Goal: Task Accomplishment & Management: Complete application form

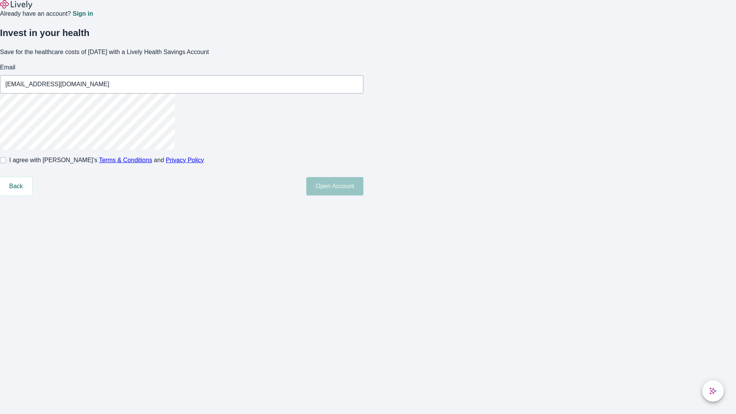
click at [6, 163] on input "I agree with Lively’s Terms & Conditions and Privacy Policy" at bounding box center [3, 160] width 6 height 6
checkbox input "true"
click at [363, 195] on button "Open Account" at bounding box center [334, 186] width 57 height 18
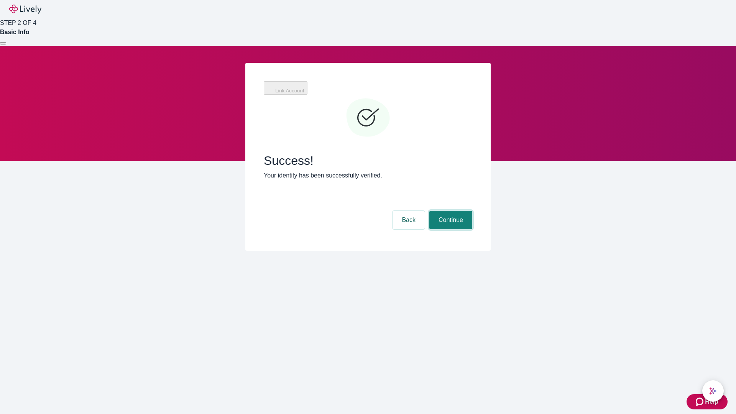
click at [449, 211] on button "Continue" at bounding box center [450, 220] width 43 height 18
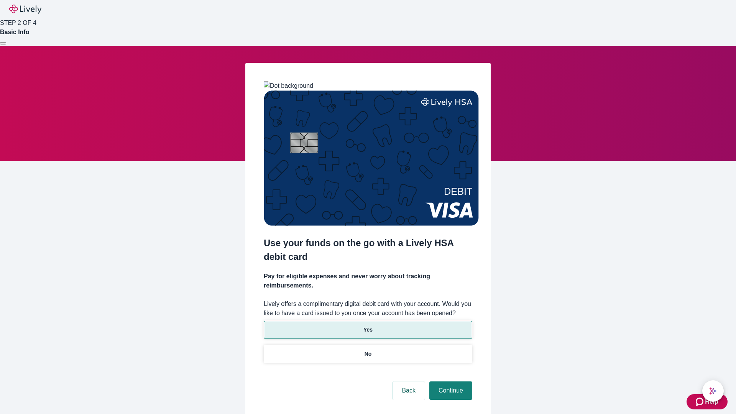
click at [367, 326] on p "Yes" at bounding box center [367, 330] width 9 height 8
click at [449, 381] on button "Continue" at bounding box center [450, 390] width 43 height 18
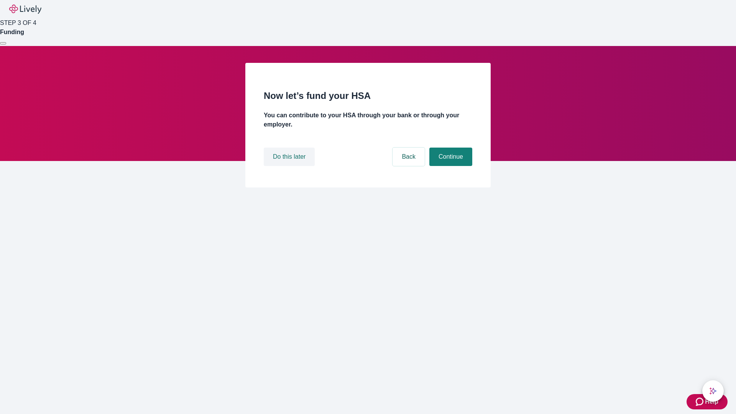
click at [290, 166] on button "Do this later" at bounding box center [289, 156] width 51 height 18
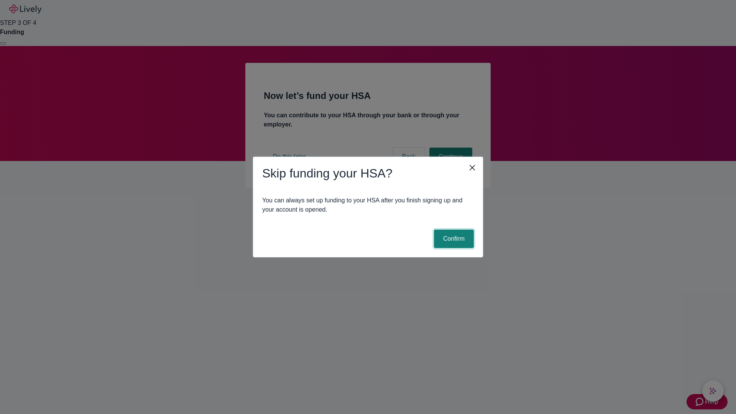
click at [452, 239] on button "Confirm" at bounding box center [454, 238] width 40 height 18
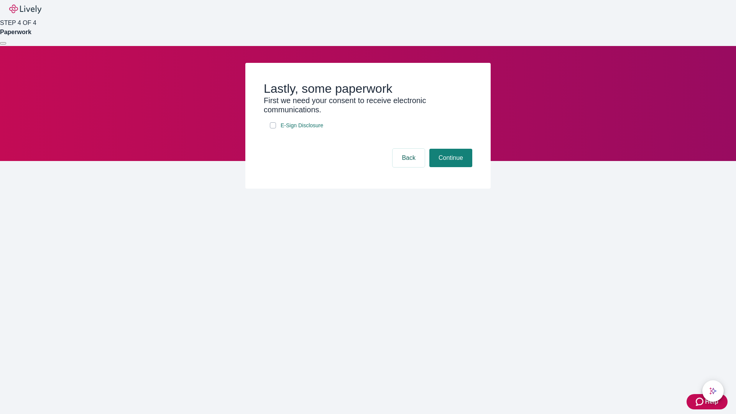
click at [273, 128] on input "E-Sign Disclosure" at bounding box center [273, 125] width 6 height 6
checkbox input "true"
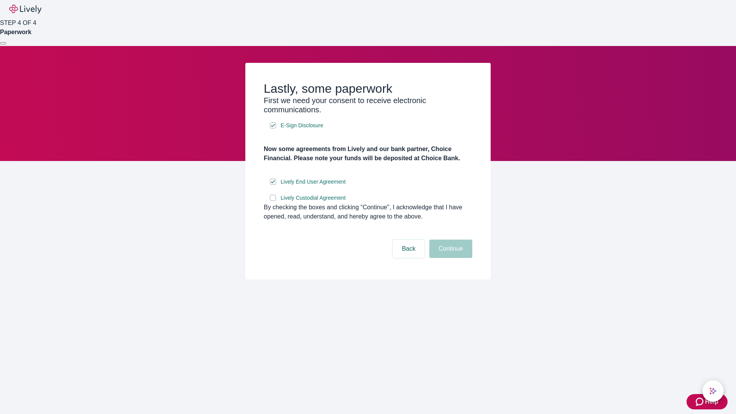
click at [273, 201] on input "Lively Custodial Agreement" at bounding box center [273, 198] width 6 height 6
checkbox input "true"
click at [449, 258] on button "Continue" at bounding box center [450, 248] width 43 height 18
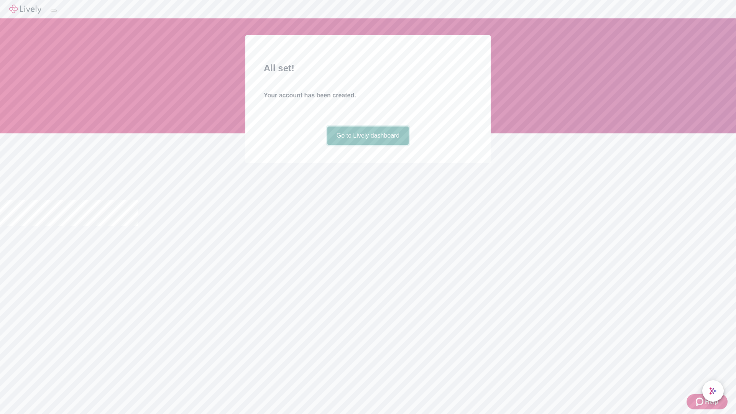
click at [367, 145] on link "Go to Lively dashboard" at bounding box center [368, 135] width 82 height 18
